Goal: Task Accomplishment & Management: Manage account settings

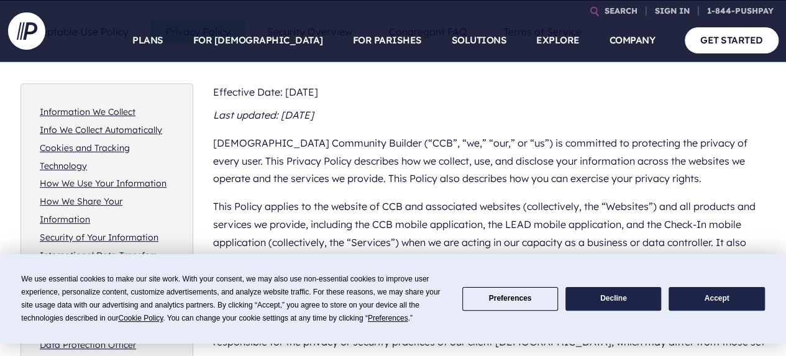
scroll to position [294, 0]
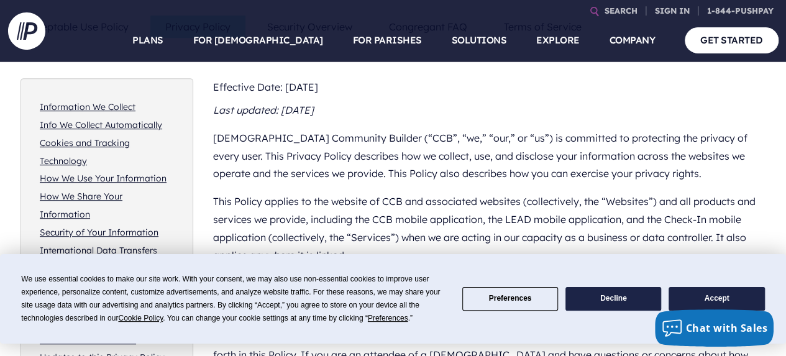
click at [491, 299] on button "Preferences" at bounding box center [510, 299] width 96 height 24
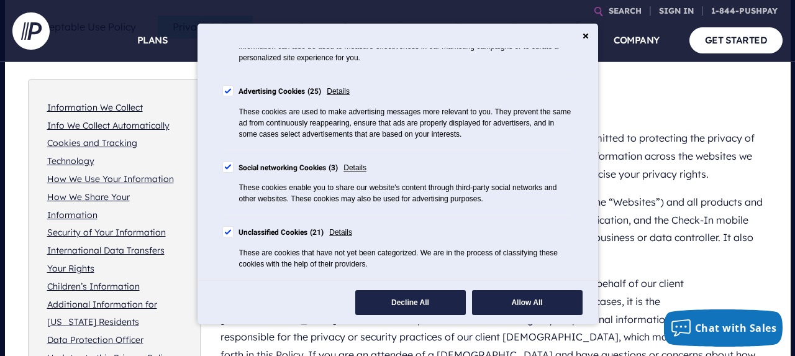
scroll to position [340, 0]
click at [232, 93] on div "Cookie Consent Preferences" at bounding box center [227, 90] width 11 height 11
click at [229, 165] on div "Cookie Consent Preferences" at bounding box center [227, 166] width 11 height 11
click at [363, 168] on span "Details" at bounding box center [354, 168] width 23 height 14
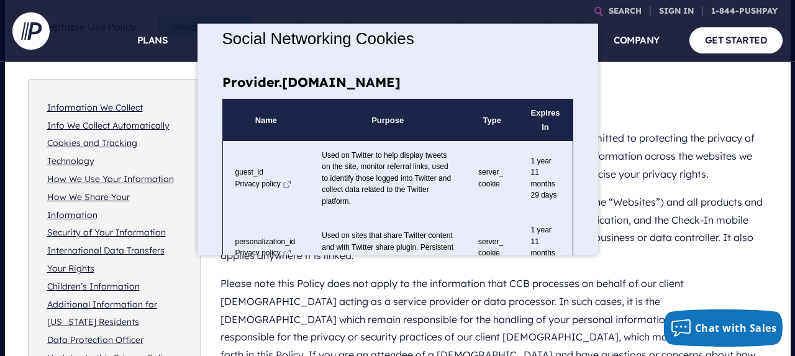
scroll to position [0, 0]
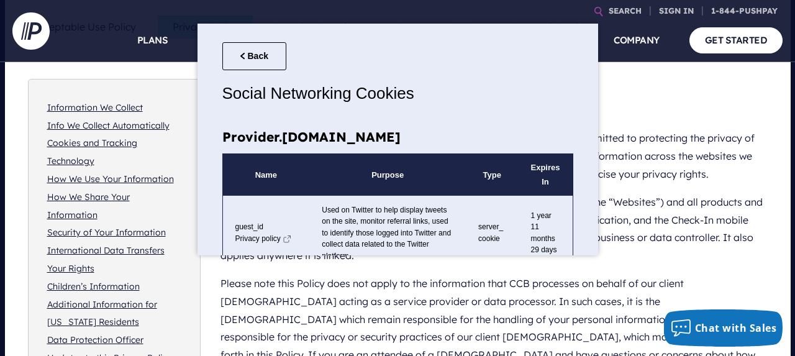
click at [253, 50] on button "Back" at bounding box center [254, 56] width 64 height 28
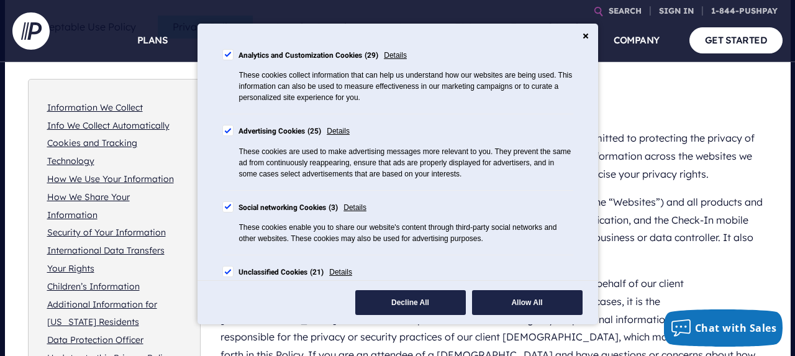
scroll to position [291, 0]
click at [227, 135] on div "Cookie Consent Preferences" at bounding box center [227, 129] width 11 height 11
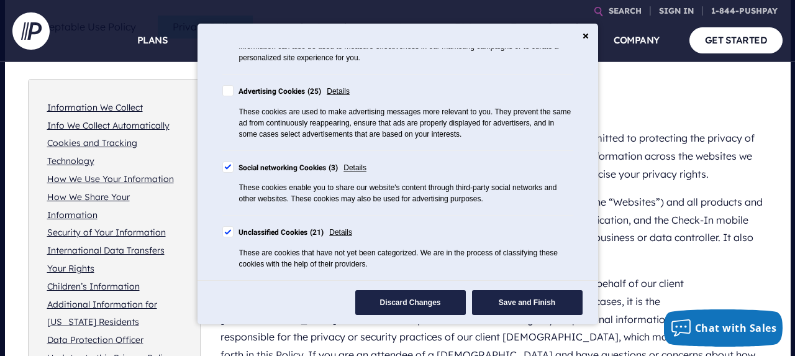
click at [229, 168] on div "Cookie Consent Preferences" at bounding box center [227, 166] width 11 height 11
click at [225, 233] on div "Cookie Consent Preferences" at bounding box center [227, 231] width 11 height 11
click at [526, 299] on button "Save and Finish" at bounding box center [527, 302] width 111 height 25
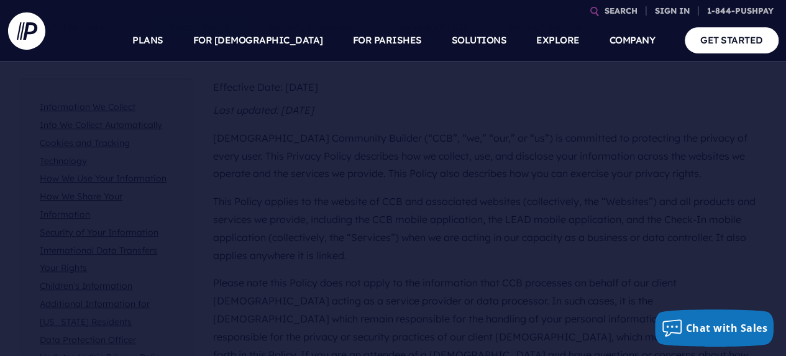
scroll to position [212, 0]
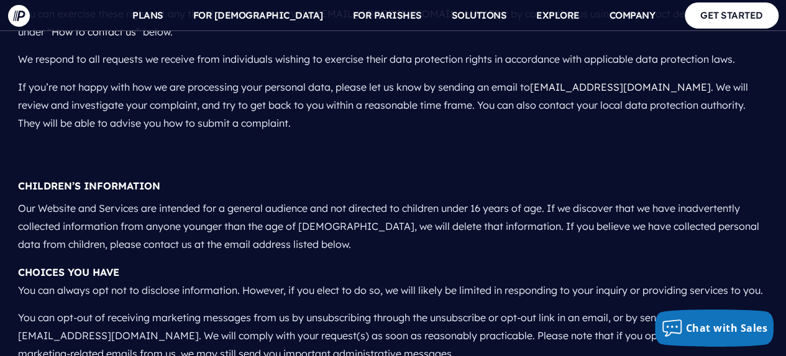
scroll to position [3775, 0]
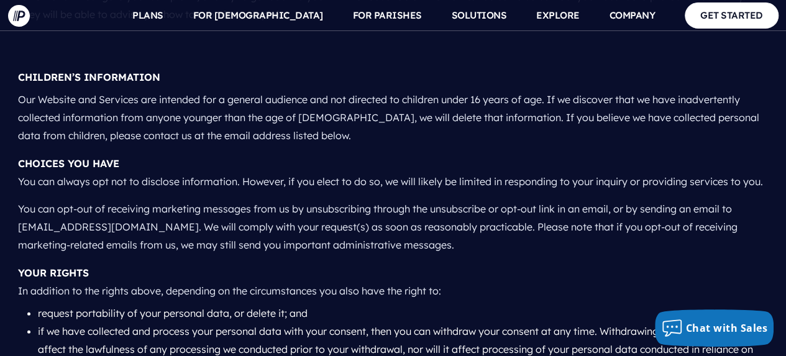
click at [507, 209] on p "You can opt-out of receiving marketing messages from us by unsubscribing throug…" at bounding box center [393, 226] width 750 height 63
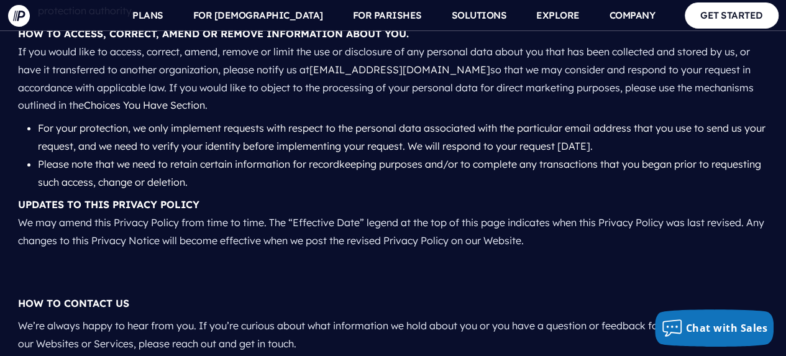
scroll to position [4271, 0]
